Goal: Task Accomplishment & Management: Manage account settings

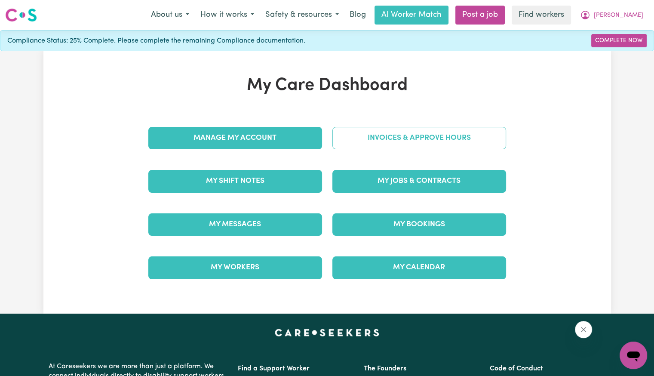
click at [420, 138] on link "Invoices & Approve Hours" at bounding box center [419, 138] width 174 height 22
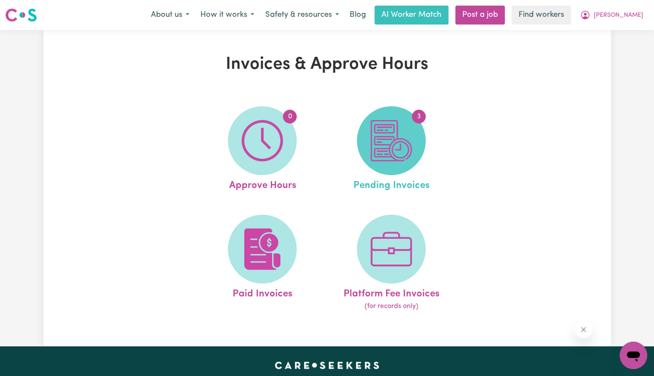
click at [397, 141] on img at bounding box center [391, 140] width 41 height 41
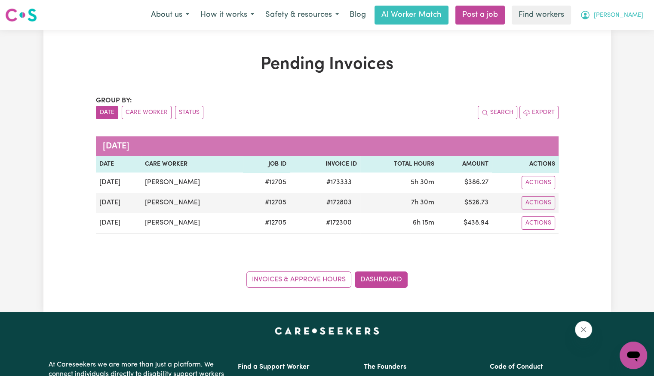
drag, startPoint x: 623, startPoint y: 15, endPoint x: 630, endPoint y: 15, distance: 7.8
click at [631, 15] on span "[PERSON_NAME]" at bounding box center [618, 15] width 49 height 9
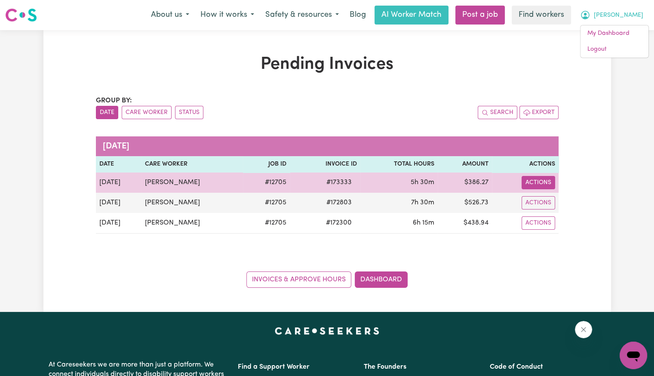
click at [543, 179] on button "Actions" at bounding box center [539, 182] width 34 height 13
click at [546, 200] on link "Download Invoice" at bounding box center [563, 201] width 79 height 17
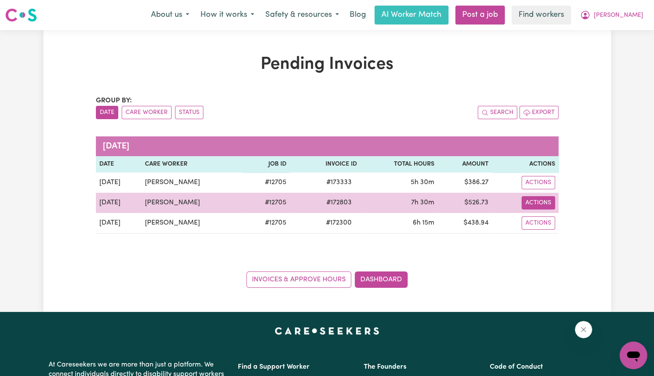
click at [547, 205] on button "Actions" at bounding box center [539, 202] width 34 height 13
click at [549, 220] on link "Download Invoice" at bounding box center [563, 222] width 79 height 17
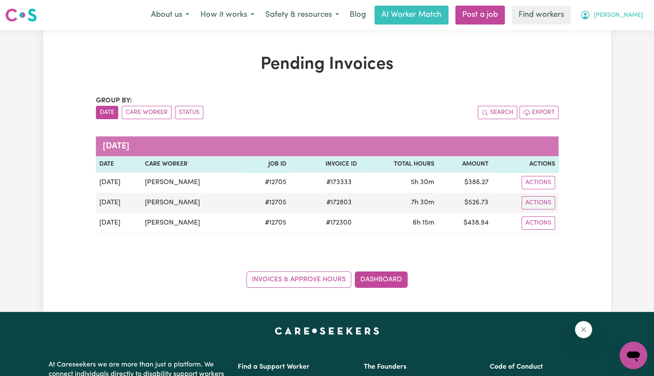
click at [618, 18] on span "[PERSON_NAME]" at bounding box center [618, 15] width 49 height 9
click at [617, 35] on link "My Dashboard" at bounding box center [614, 33] width 68 height 16
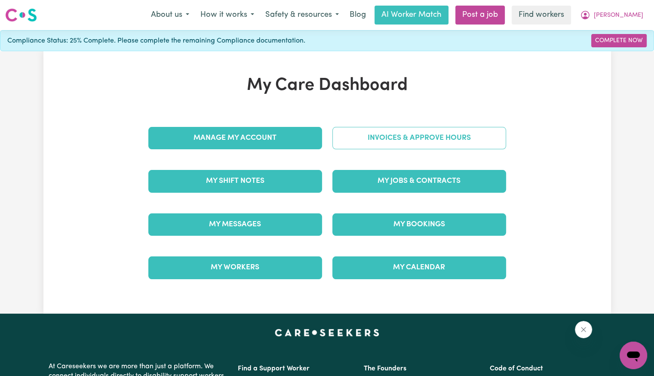
click at [439, 134] on link "Invoices & Approve Hours" at bounding box center [419, 138] width 174 height 22
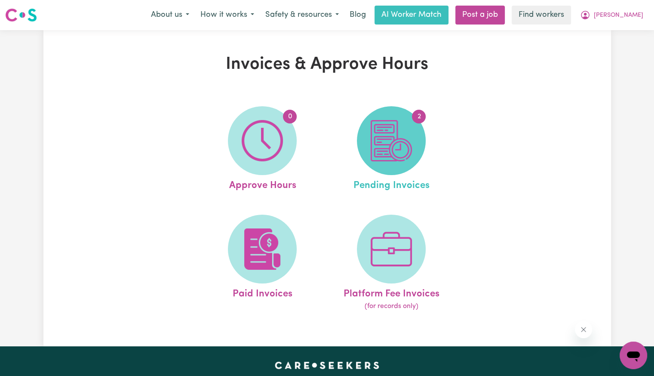
click at [401, 144] on img at bounding box center [391, 140] width 41 height 41
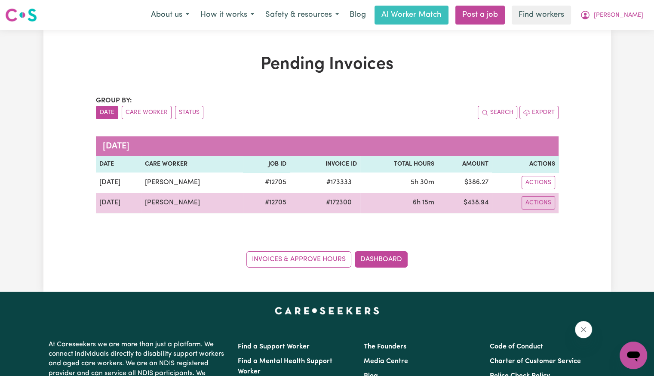
click at [338, 205] on span "# 172300" at bounding box center [339, 202] width 36 height 10
copy span "172300"
click at [538, 202] on button "Actions" at bounding box center [539, 202] width 34 height 13
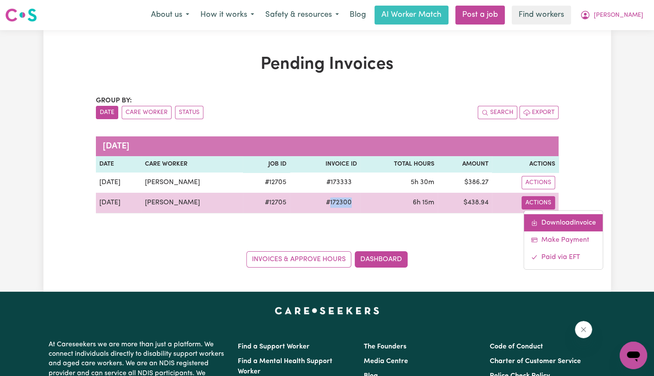
click at [538, 217] on link "Download Invoice" at bounding box center [563, 222] width 79 height 17
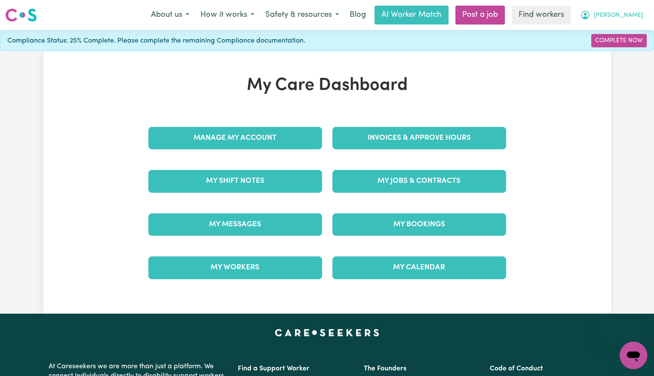
click at [632, 17] on span "[PERSON_NAME]" at bounding box center [618, 15] width 49 height 9
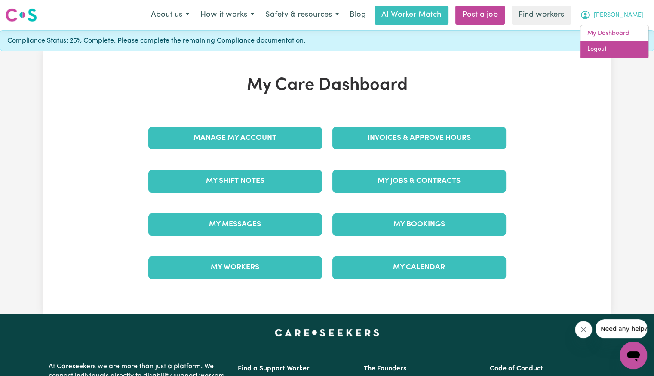
click at [605, 52] on link "Logout" at bounding box center [614, 49] width 68 height 16
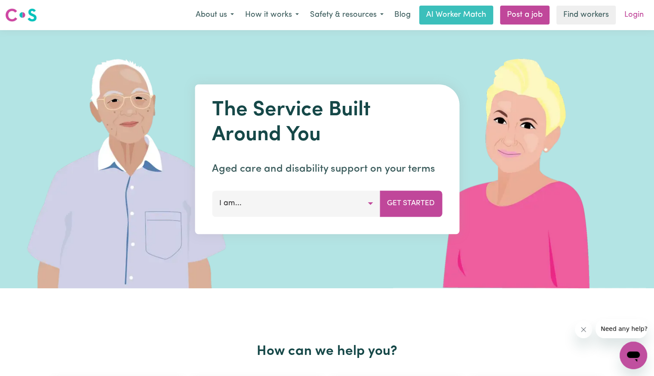
click at [626, 16] on link "Login" at bounding box center [634, 15] width 30 height 19
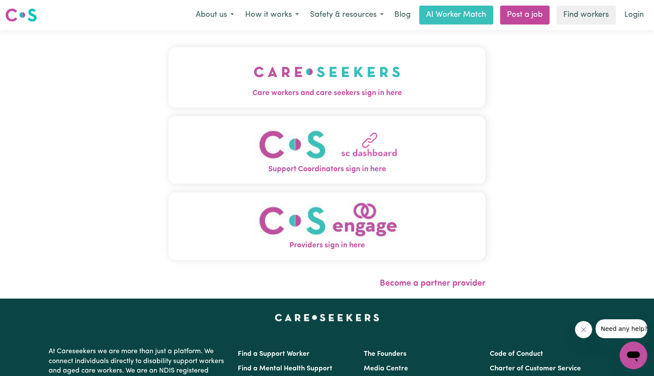
drag, startPoint x: 277, startPoint y: 84, endPoint x: 278, endPoint y: 88, distance: 4.4
click at [277, 84] on img "Care workers and care seekers sign in here" at bounding box center [327, 72] width 147 height 32
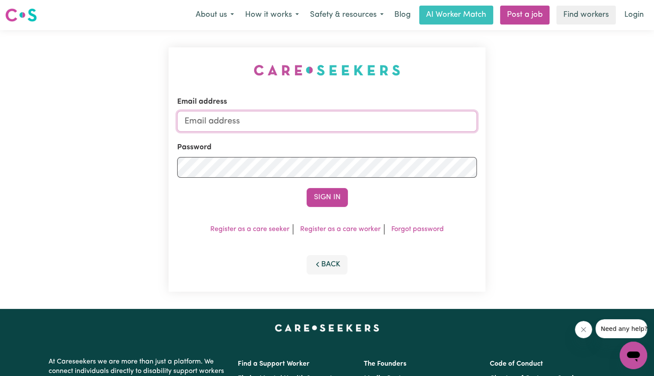
drag, startPoint x: 298, startPoint y: 116, endPoint x: 292, endPoint y: 121, distance: 7.9
click at [298, 116] on input "Email address" at bounding box center [327, 121] width 300 height 21
drag, startPoint x: 338, startPoint y: 127, endPoint x: 556, endPoint y: 88, distance: 221.9
click at [545, 125] on div "Email address Superuser~angiedong@careseekers.com.au Password Sign In Register …" at bounding box center [327, 169] width 654 height 279
drag, startPoint x: 229, startPoint y: 121, endPoint x: 316, endPoint y: 127, distance: 87.9
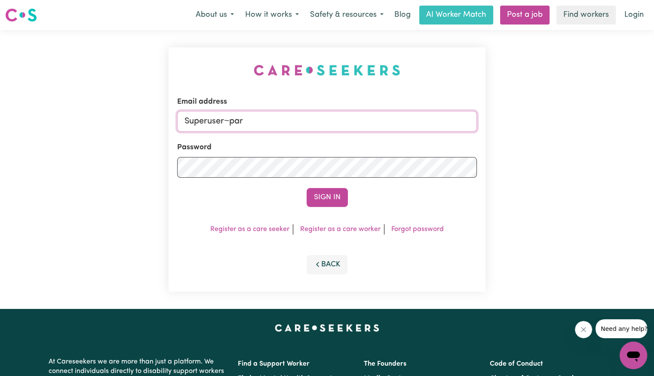
click at [325, 123] on input "Superuser~par" at bounding box center [327, 121] width 300 height 21
paste input "isdalati@careseekers.com.au"
type input "Superuser~parisdalati@careseekers.com.au"
click at [307, 188] on button "Sign In" at bounding box center [327, 197] width 41 height 19
